Goal: Information Seeking & Learning: Find contact information

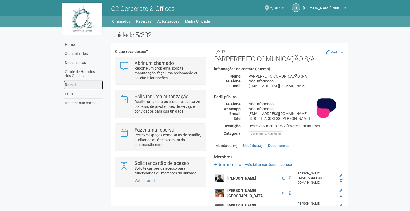
click at [73, 83] on link "Ramais" at bounding box center [84, 85] width 40 height 9
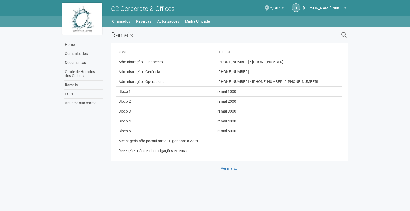
click at [206, 138] on td "Mensageria não possui ramal. Ligar para a Adm." at bounding box center [165, 141] width 99 height 10
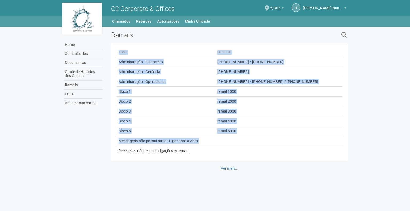
drag, startPoint x: 204, startPoint y: 139, endPoint x: 113, endPoint y: 138, distance: 91.1
click at [113, 138] on div "Nome Telefone Administração - Financeiro [PHONE_NUMBER] / [PHONE_NUMBER] Admini…" at bounding box center [229, 102] width 237 height 118
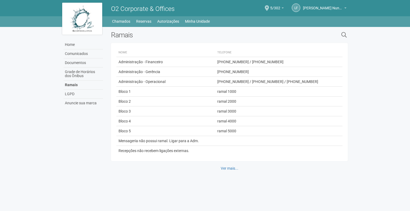
click at [214, 148] on td "Recepções não recebem ligações externas." at bounding box center [165, 151] width 99 height 10
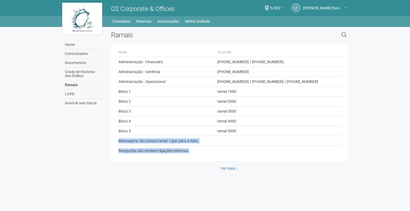
drag, startPoint x: 195, startPoint y: 151, endPoint x: 117, endPoint y: 140, distance: 78.8
click at [117, 140] on tbody "Administração - Financeiro [PHONE_NUMBER] / [PHONE_NUMBER] Administração - Gerê…" at bounding box center [229, 106] width 226 height 99
click at [215, 153] on td "Recepções não recebem ligações externas." at bounding box center [165, 151] width 99 height 10
